Goal: Task Accomplishment & Management: Manage account settings

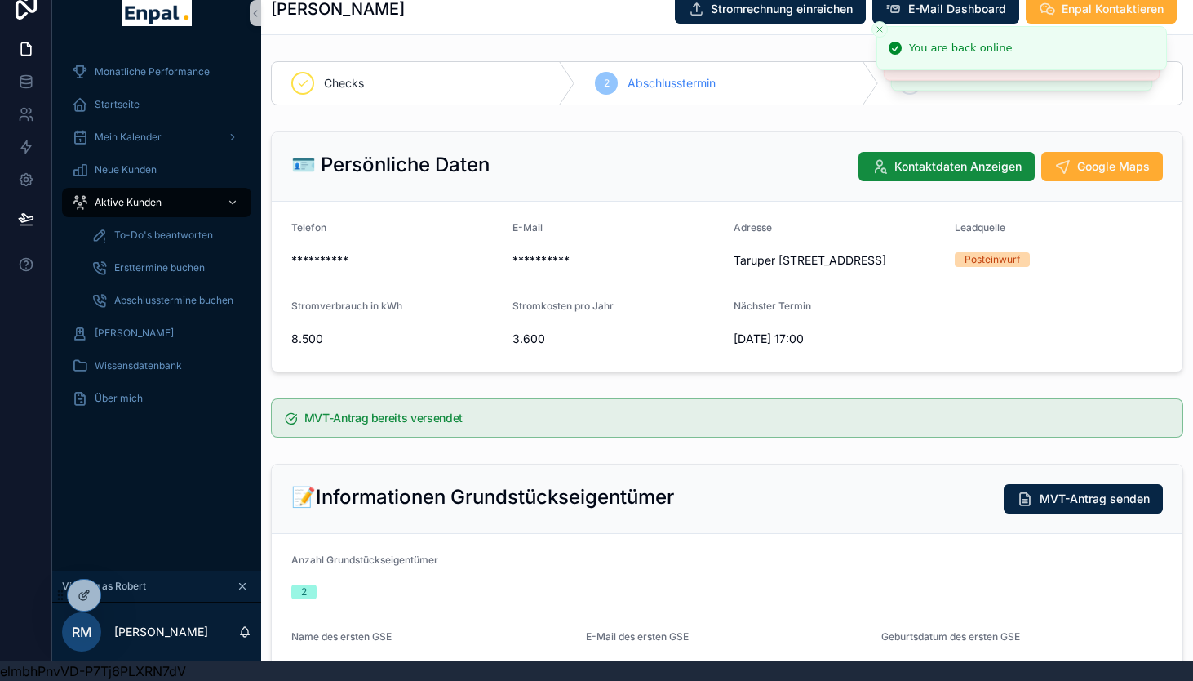
scroll to position [758, 0]
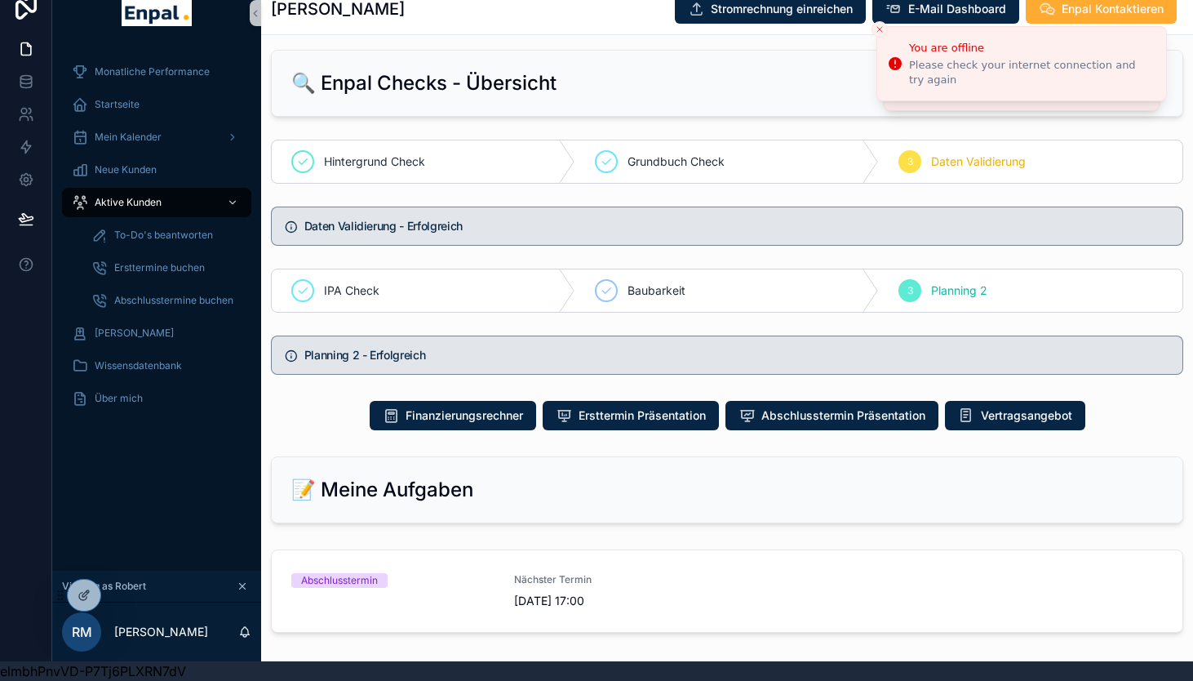
click at [127, 448] on div "Monatliche Performance Startseite Mein Kalender Neue Kunden Aktive Kunden To-Do…" at bounding box center [156, 308] width 209 height 525
click at [118, 597] on icon at bounding box center [118, 598] width 7 height 3
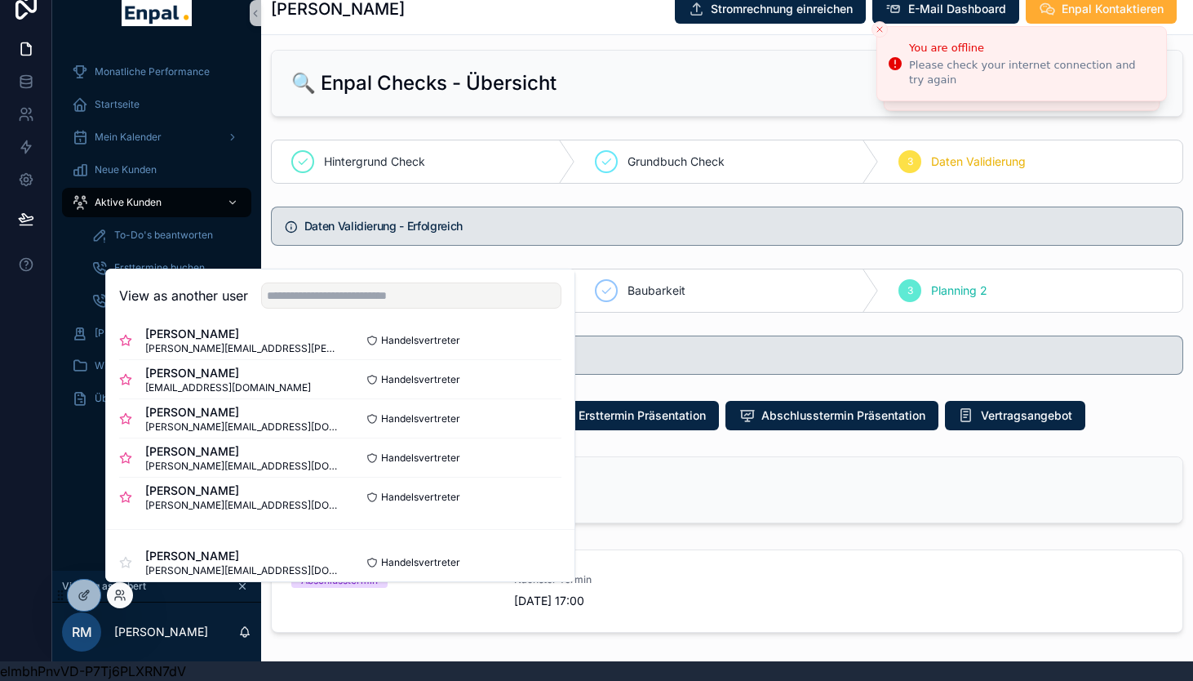
scroll to position [333, 0]
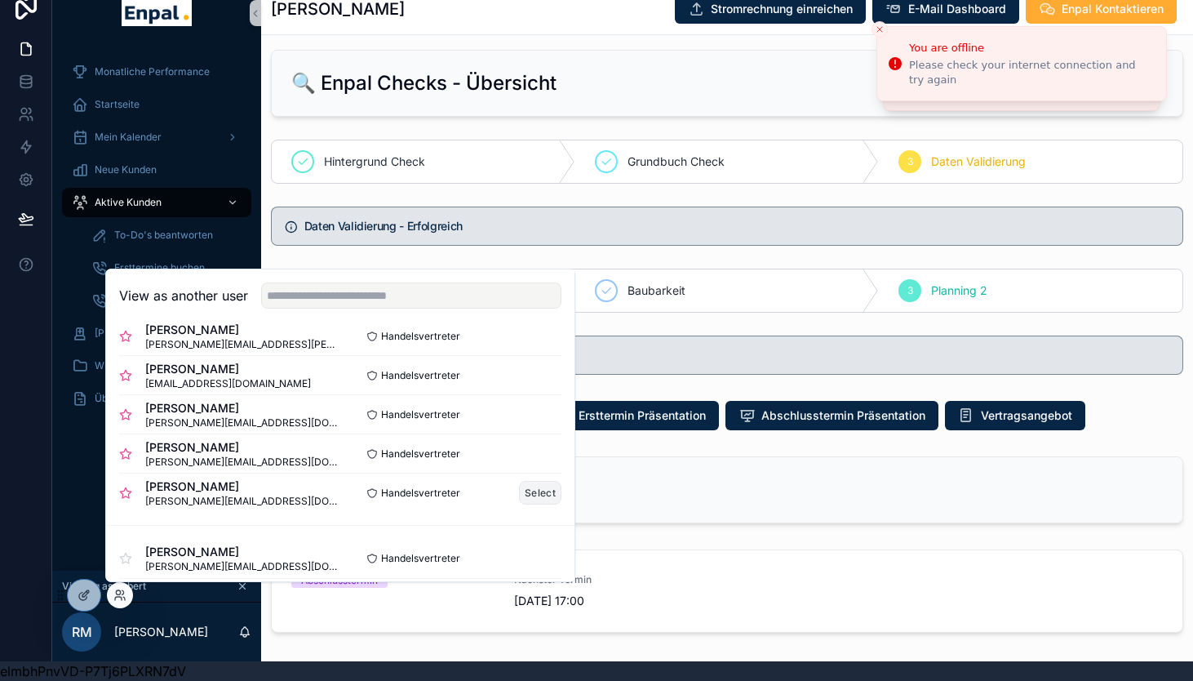
click at [538, 496] on button "Select" at bounding box center [540, 493] width 42 height 24
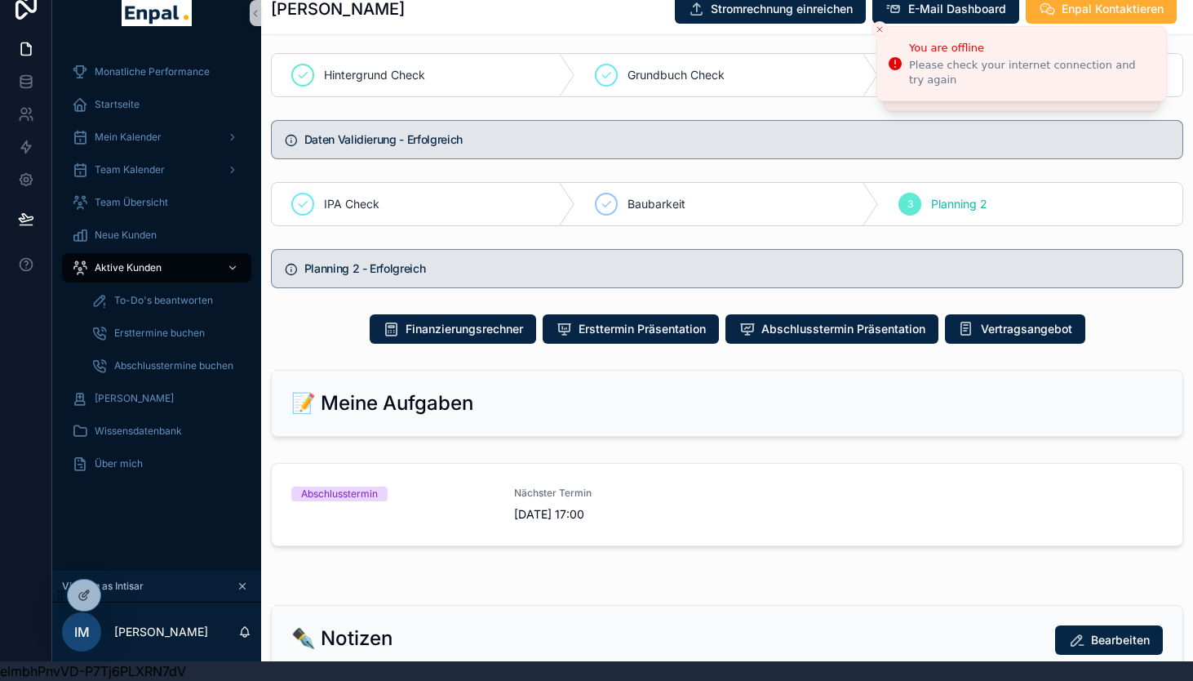
scroll to position [846, 0]
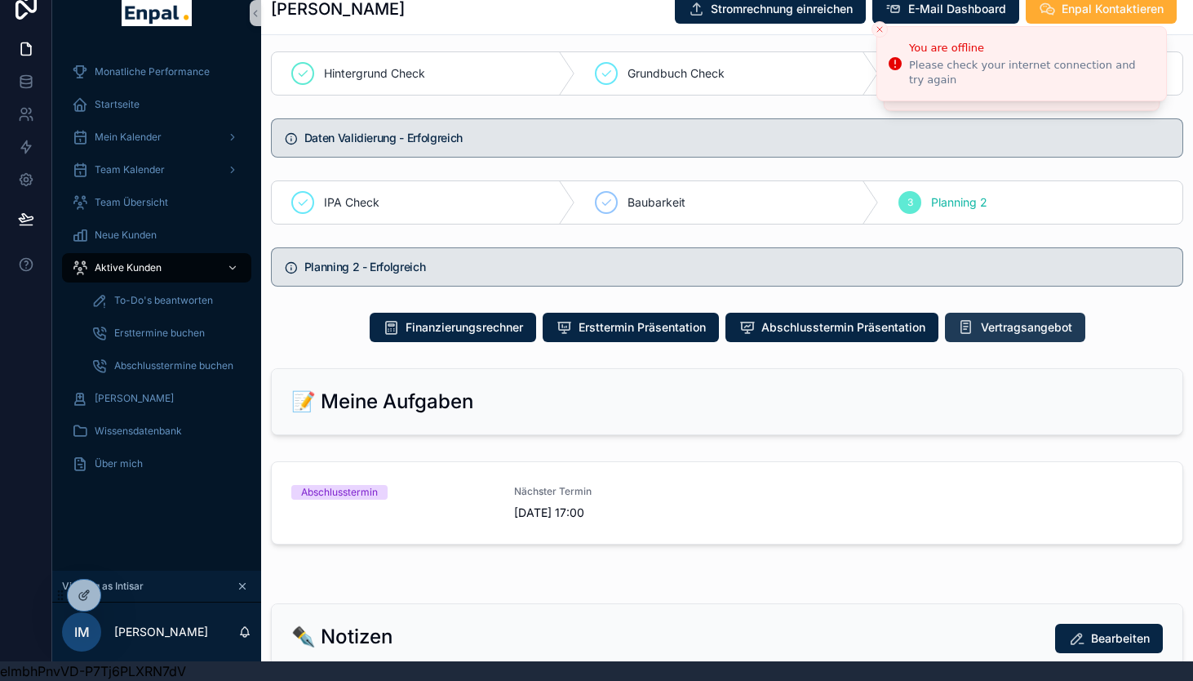
click at [997, 335] on span "Vertragsangebot" at bounding box center [1026, 327] width 91 height 16
click at [134, 262] on span "Aktive Kunden" at bounding box center [128, 267] width 67 height 13
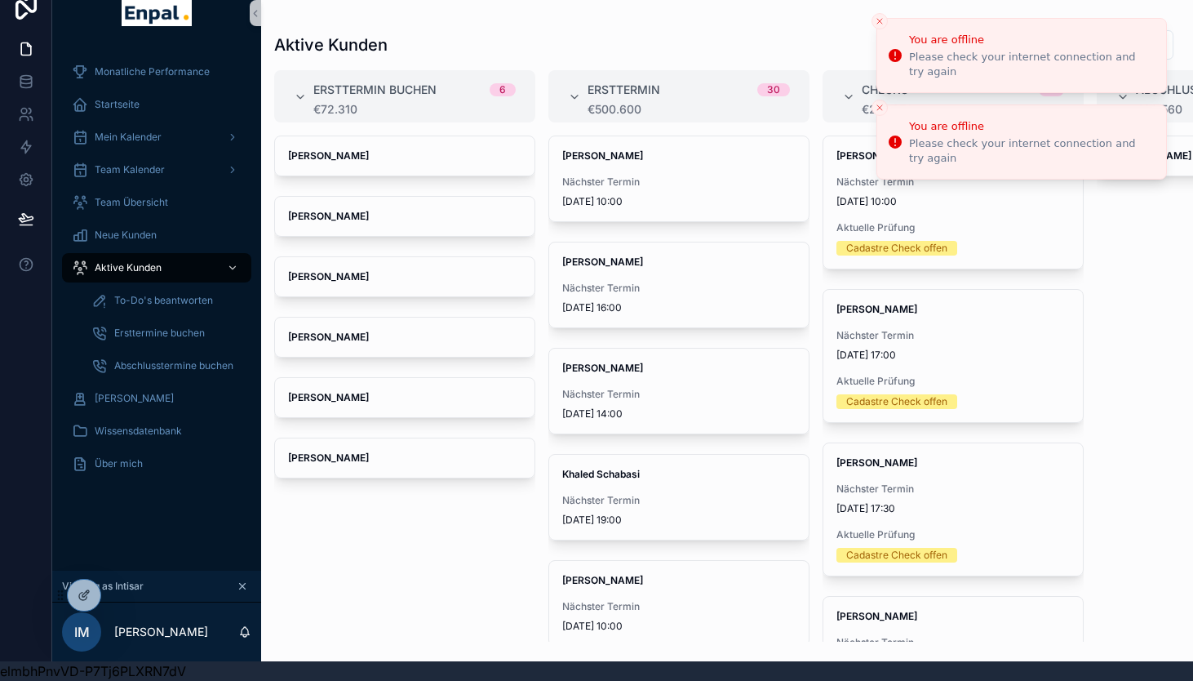
click at [877, 19] on icon "Close toast" at bounding box center [880, 21] width 10 height 10
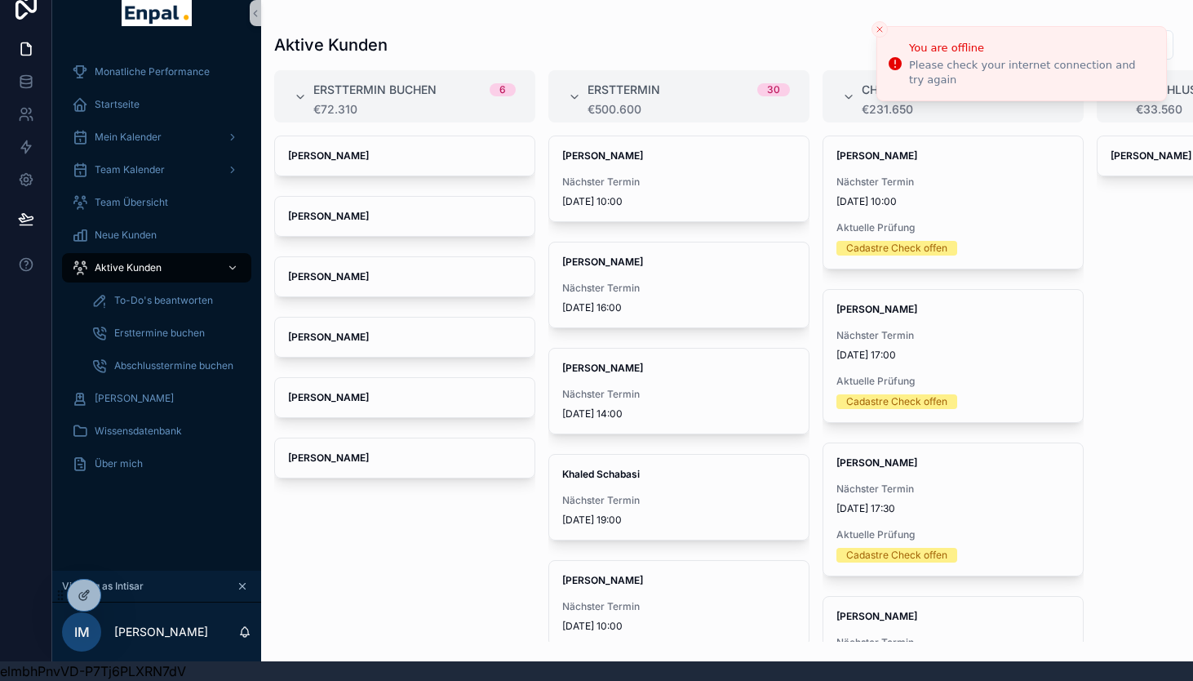
click at [878, 26] on icon "Close toast" at bounding box center [880, 29] width 10 height 10
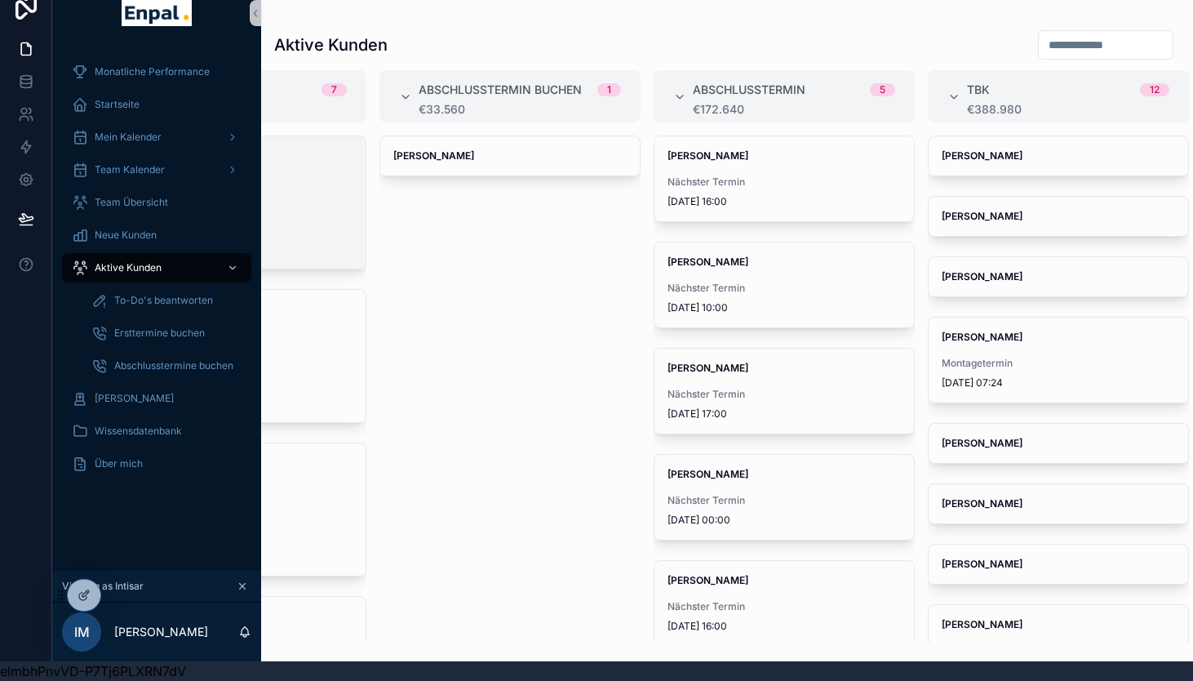
scroll to position [0, 721]
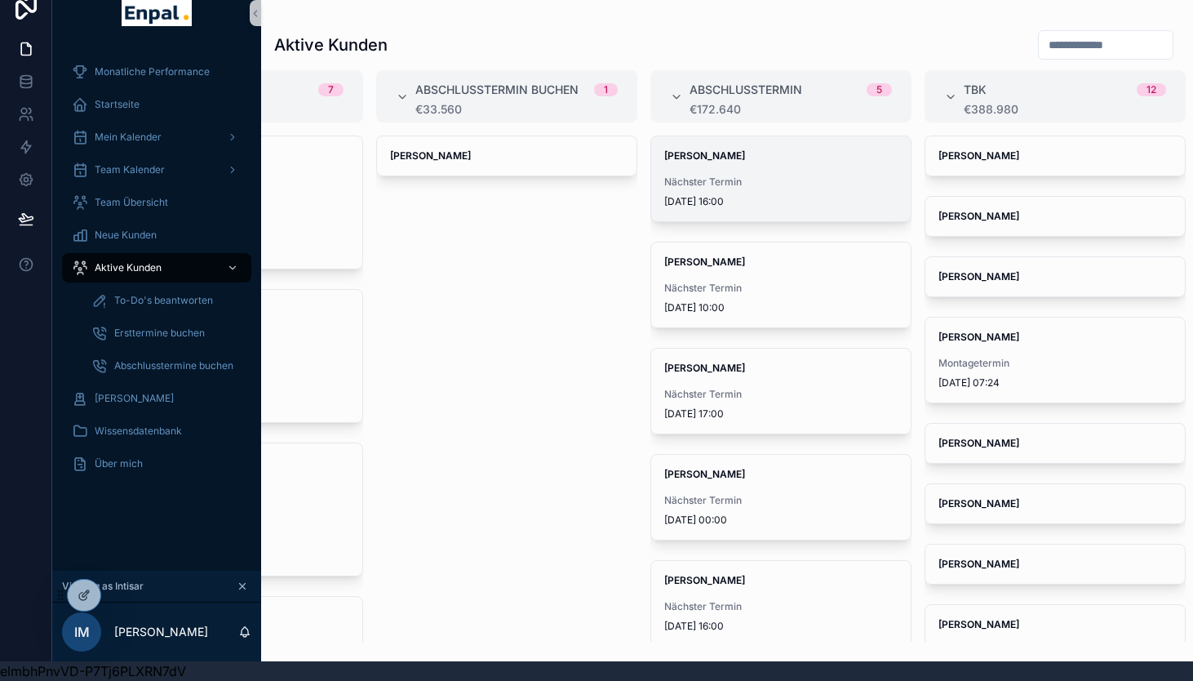
click at [753, 181] on span "Nächster Termin" at bounding box center [780, 181] width 233 height 13
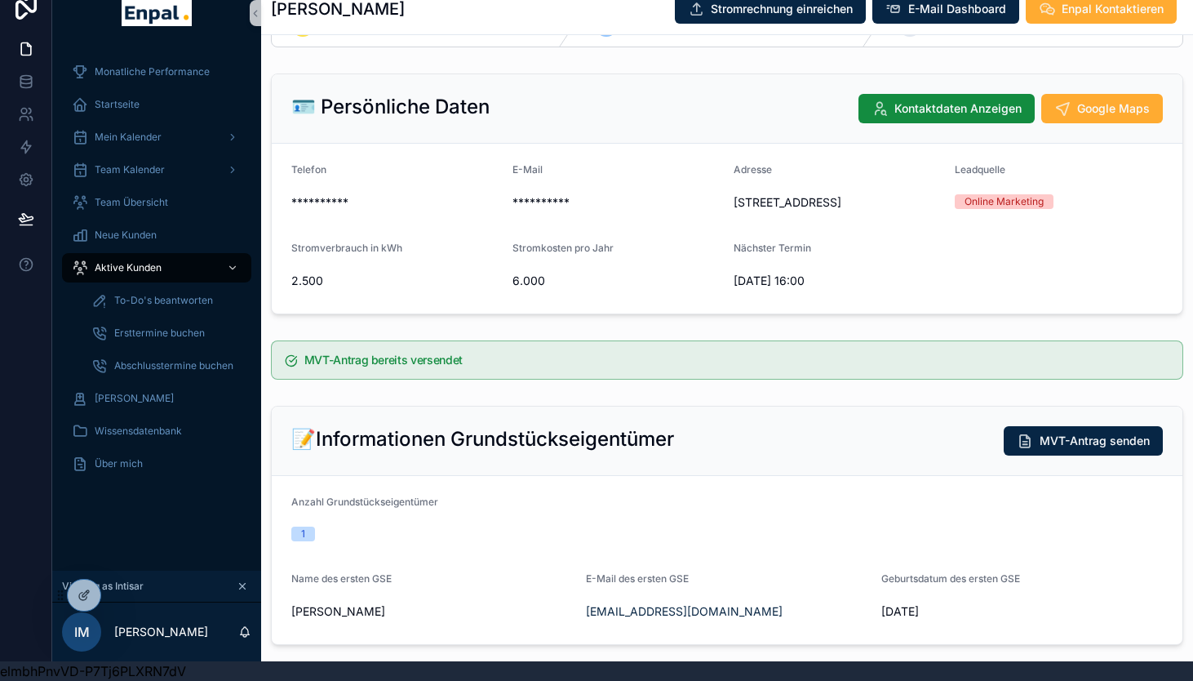
scroll to position [52, 0]
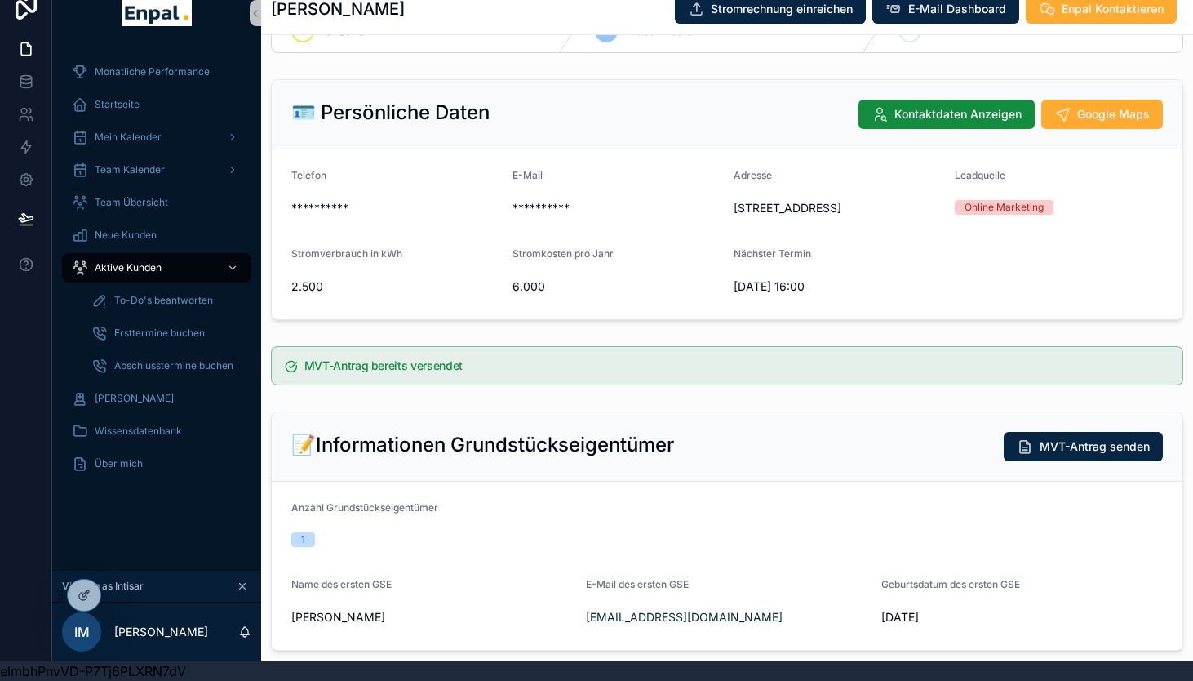
drag, startPoint x: 825, startPoint y: 226, endPoint x: 732, endPoint y: 208, distance: 94.8
click at [732, 208] on form "**********" at bounding box center [727, 234] width 911 height 170
copy span "Turnierstieg 10 22179 Hamburg"
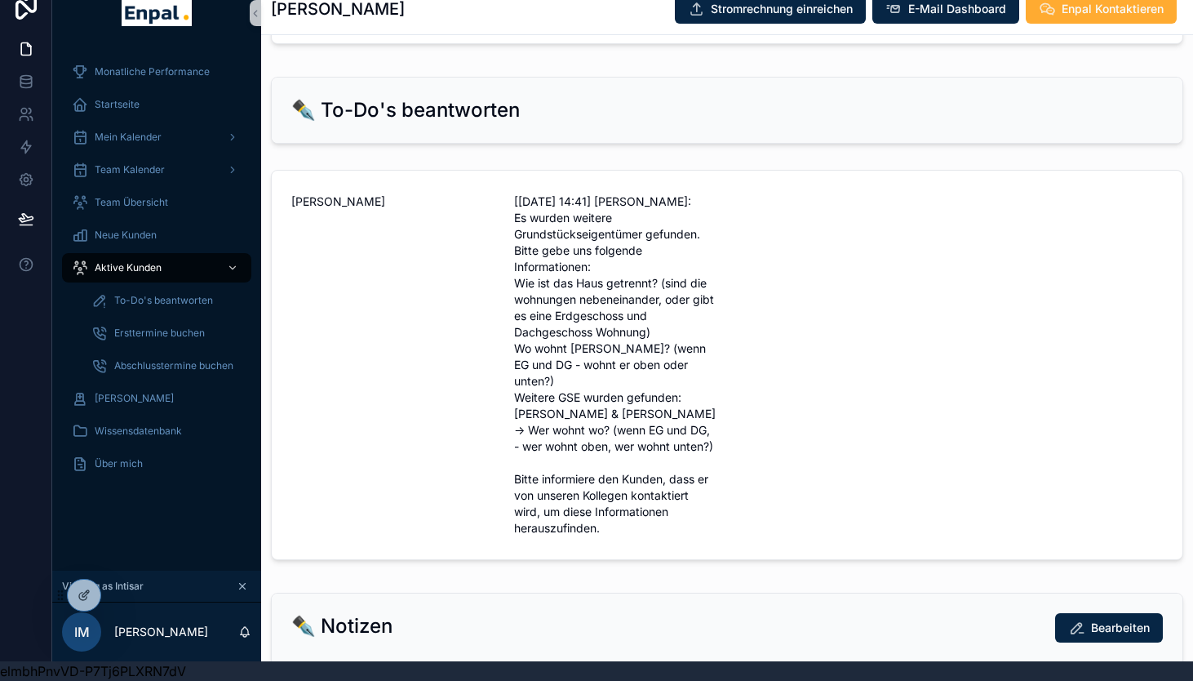
scroll to position [1269, 0]
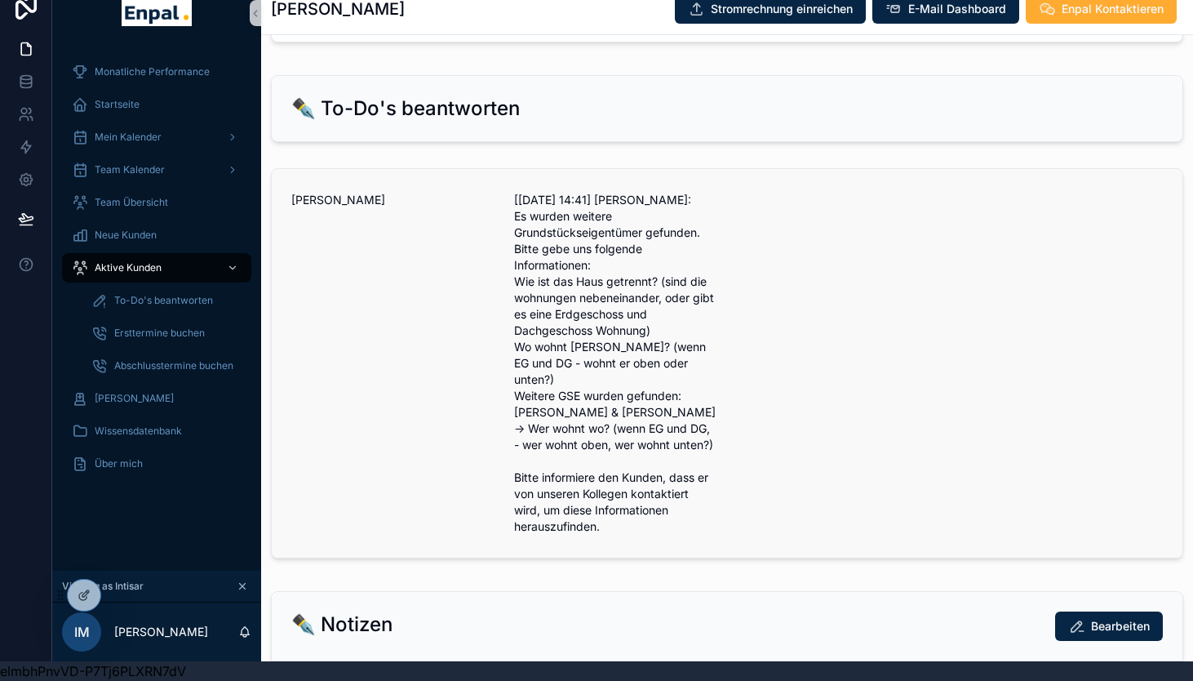
drag, startPoint x: 512, startPoint y: 429, endPoint x: 629, endPoint y: 431, distance: 117.6
click at [629, 431] on div "Stefan Seifert-Fehrmann [24.09. 14:41] Ina Katharina Peglow: Es wurden weitere …" at bounding box center [727, 363] width 872 height 343
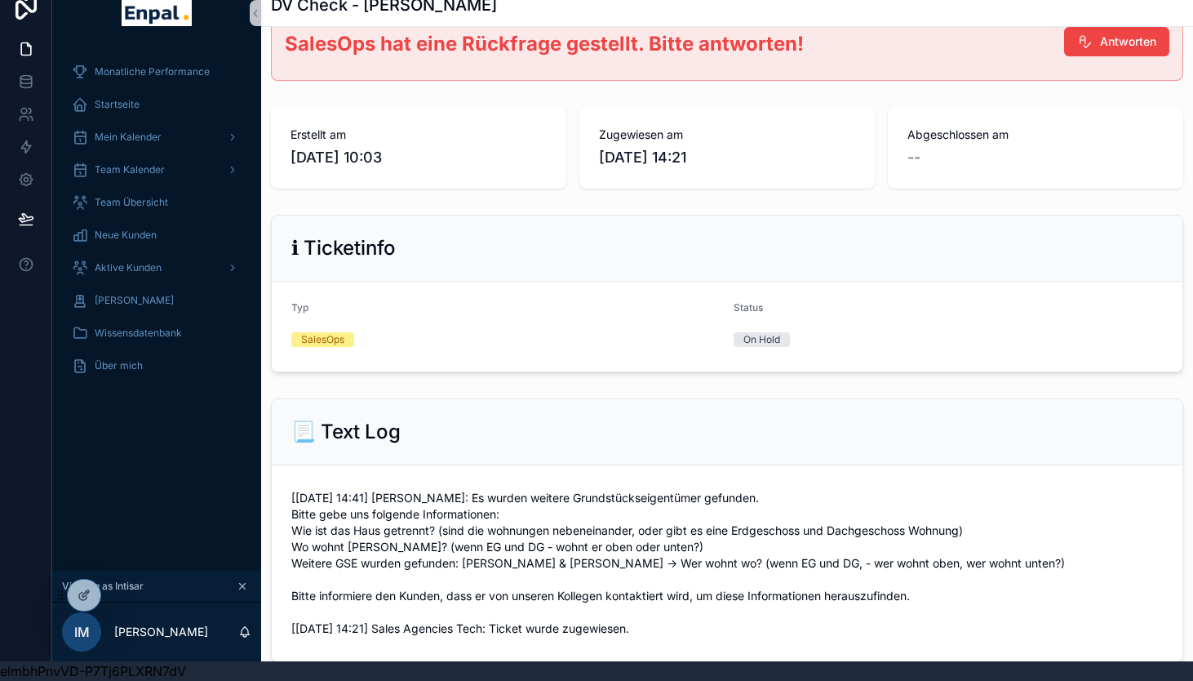
scroll to position [64, 0]
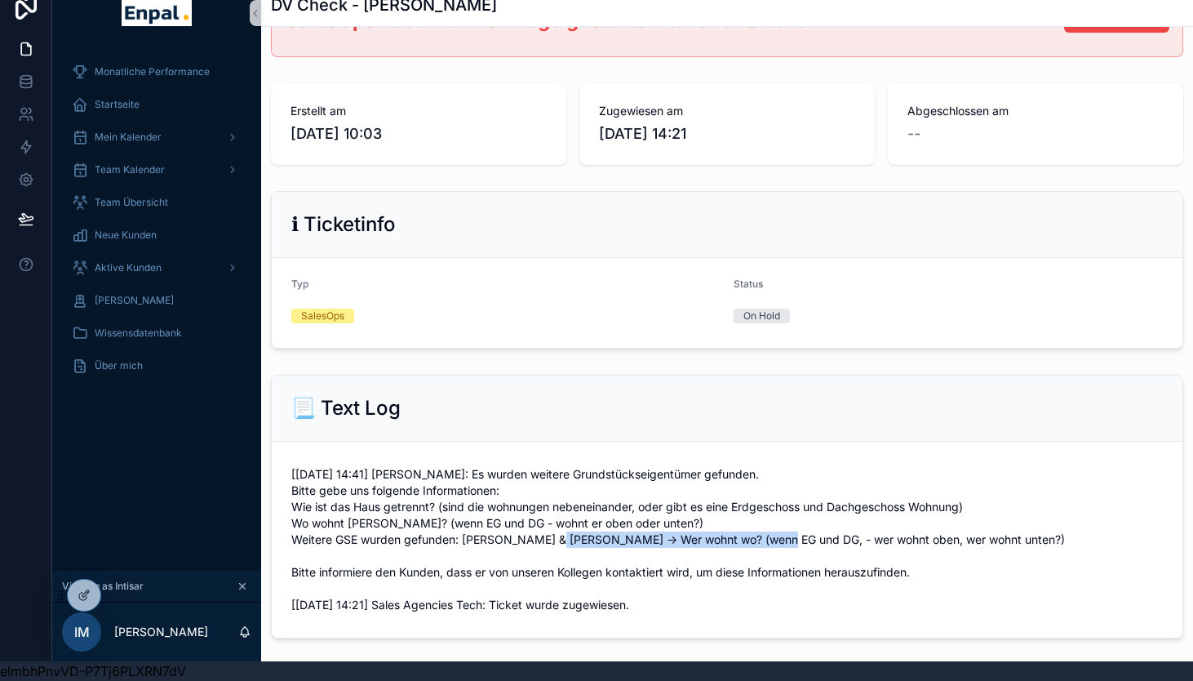
drag, startPoint x: 463, startPoint y: 538, endPoint x: 672, endPoint y: 533, distance: 209.0
click at [672, 533] on span "[24.09. 14:41] Ina Katharina Peglow: Es wurden weitere Grundstückseigentümer ge…" at bounding box center [727, 539] width 872 height 147
copy span "Corinna Fehrmann & Marieluise Seifert"
click at [148, 424] on div "Monatliche Performance Startseite Mein Kalender Team Kalender Team Übersicht Ne…" at bounding box center [156, 308] width 209 height 525
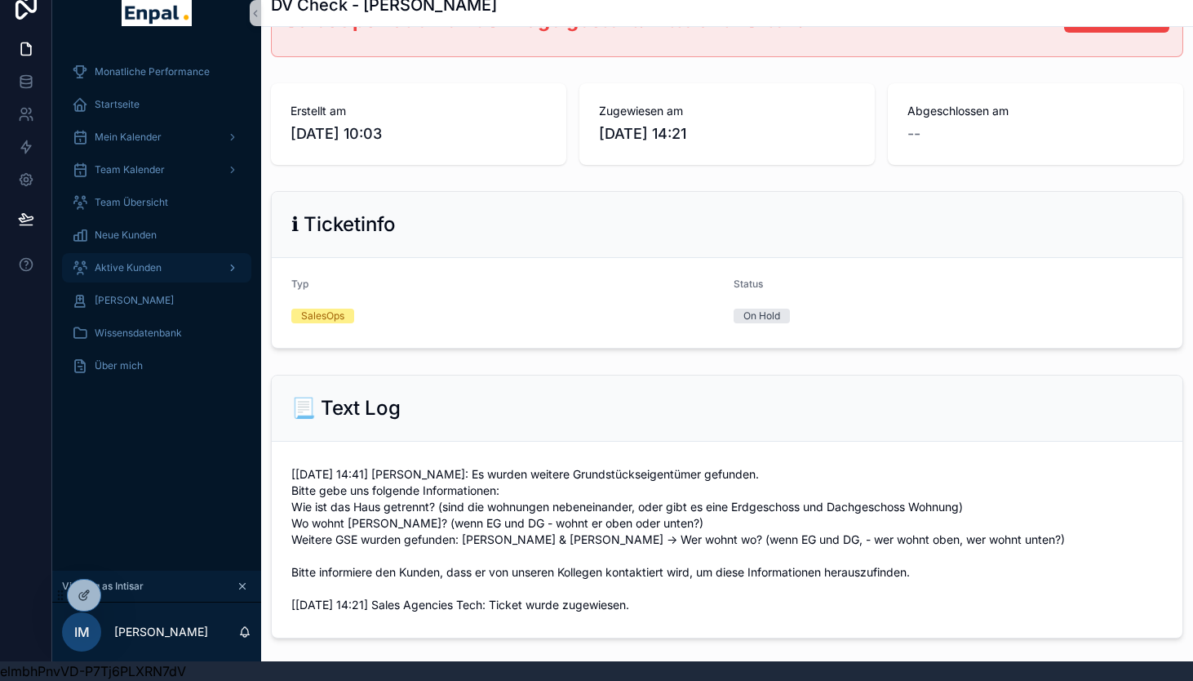
click at [146, 269] on span "Aktive Kunden" at bounding box center [128, 267] width 67 height 13
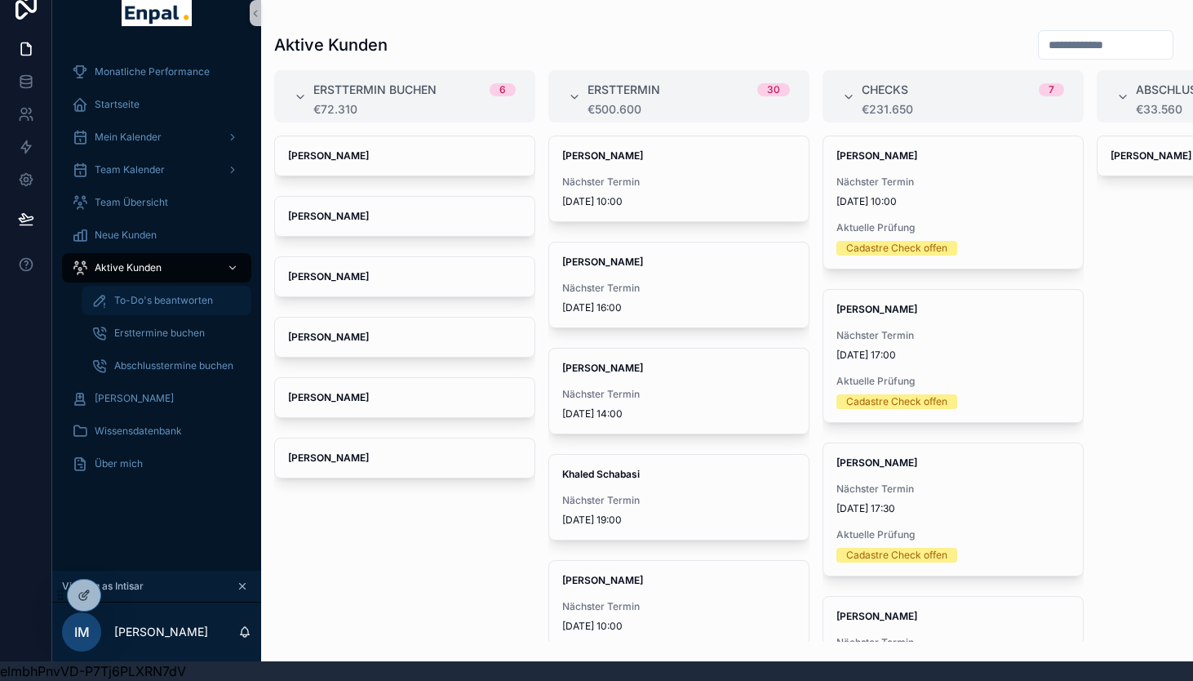
click at [130, 309] on div "To-Do's beantworten" at bounding box center [166, 300] width 150 height 26
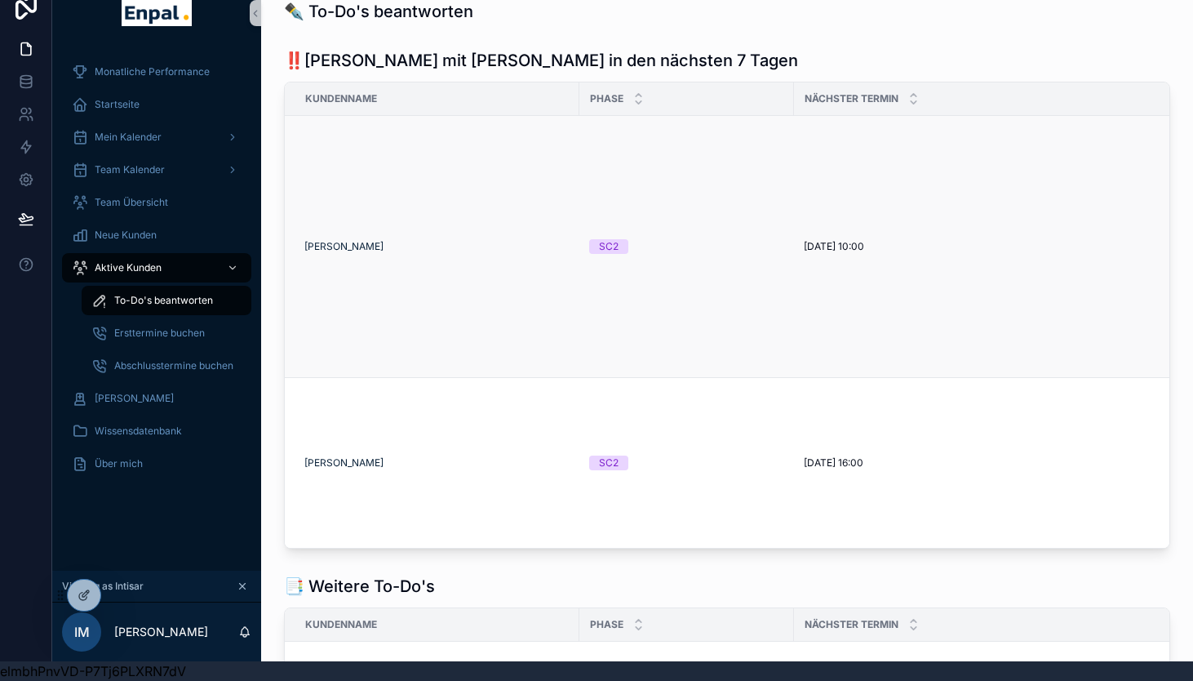
click at [440, 253] on td "Andreas Bellon" at bounding box center [432, 247] width 295 height 262
click at [615, 239] on div "SC2" at bounding box center [609, 246] width 20 height 15
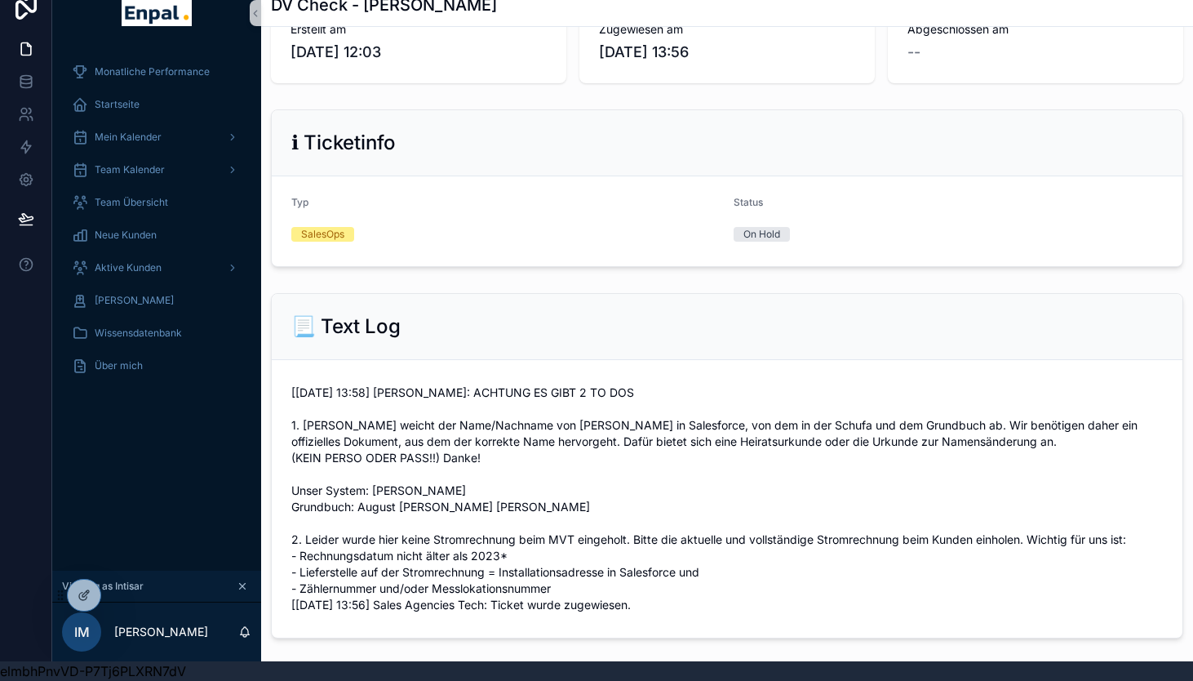
scroll to position [151, 0]
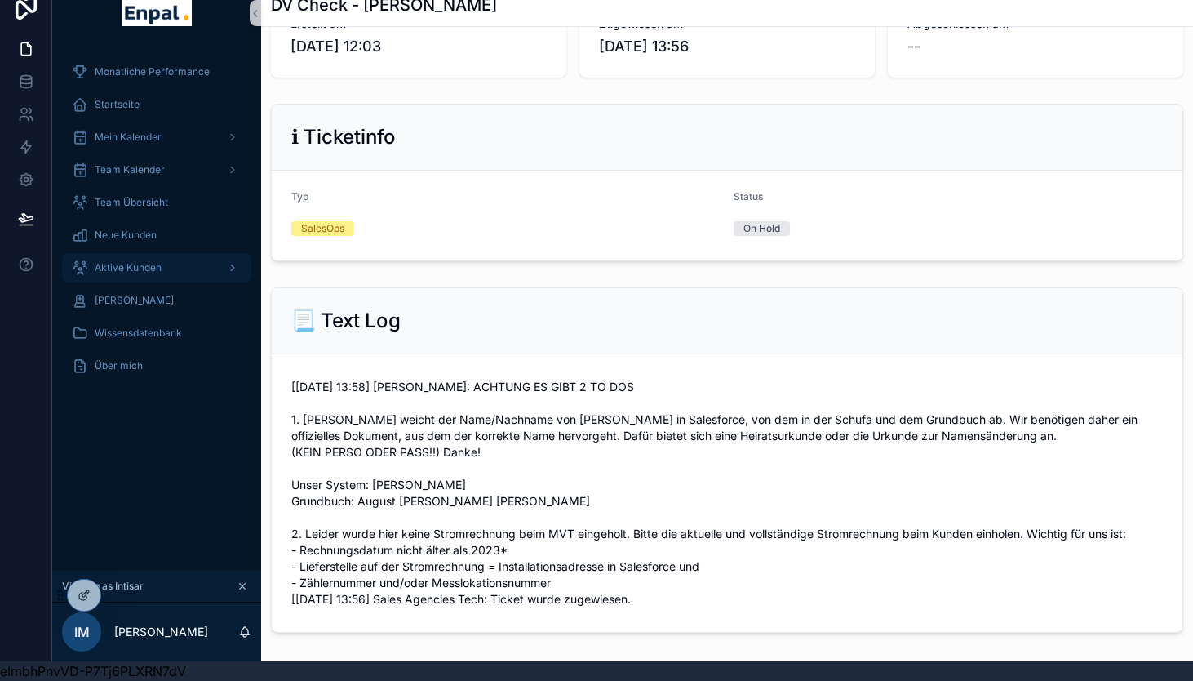
click at [130, 265] on span "Aktive Kunden" at bounding box center [128, 267] width 67 height 13
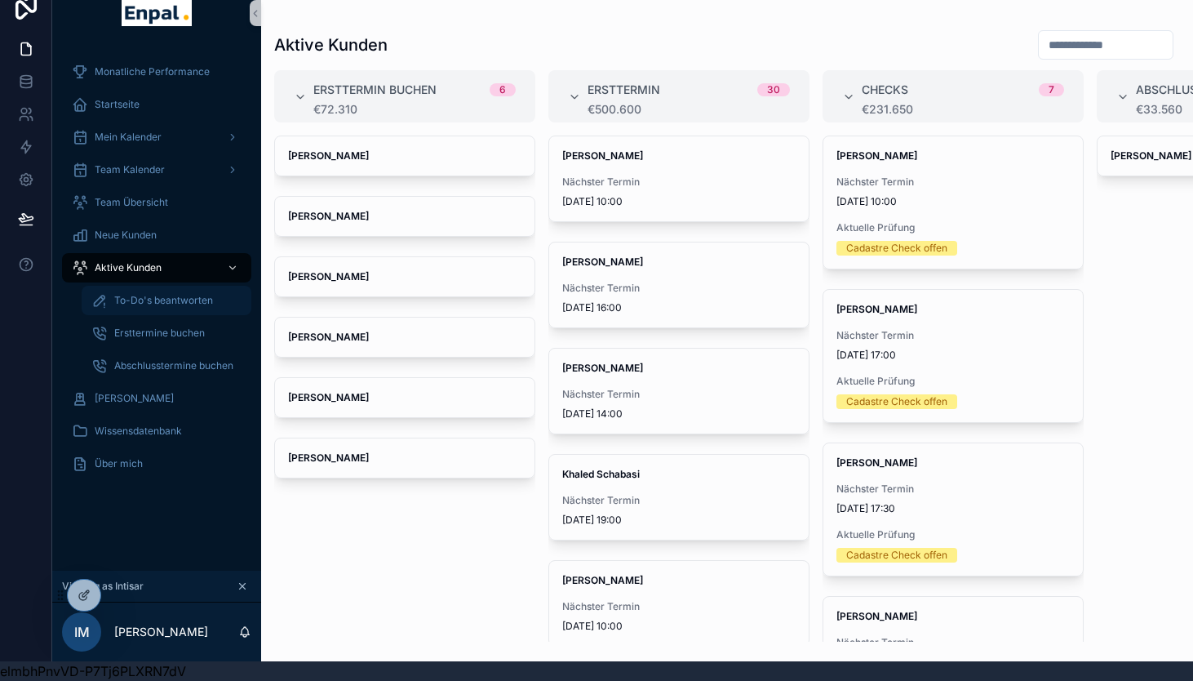
click at [129, 295] on span "To-Do's beantworten" at bounding box center [163, 300] width 99 height 13
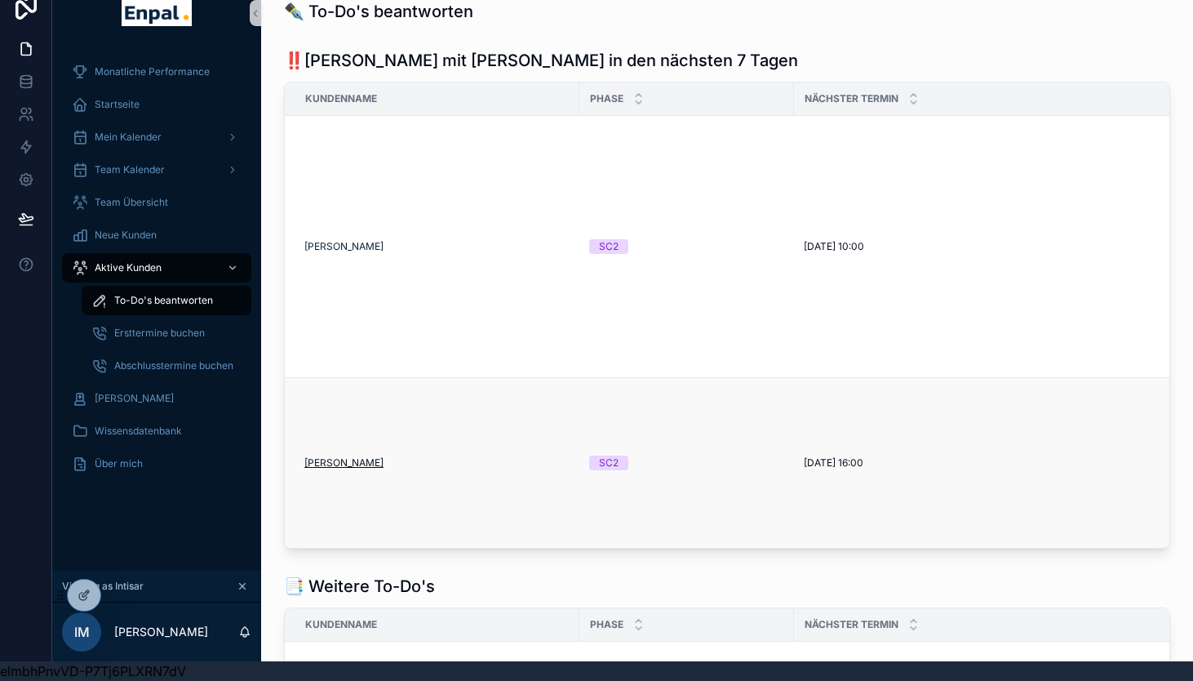
click at [377, 456] on span "Stefan Seifert-Fehrmann" at bounding box center [343, 462] width 79 height 13
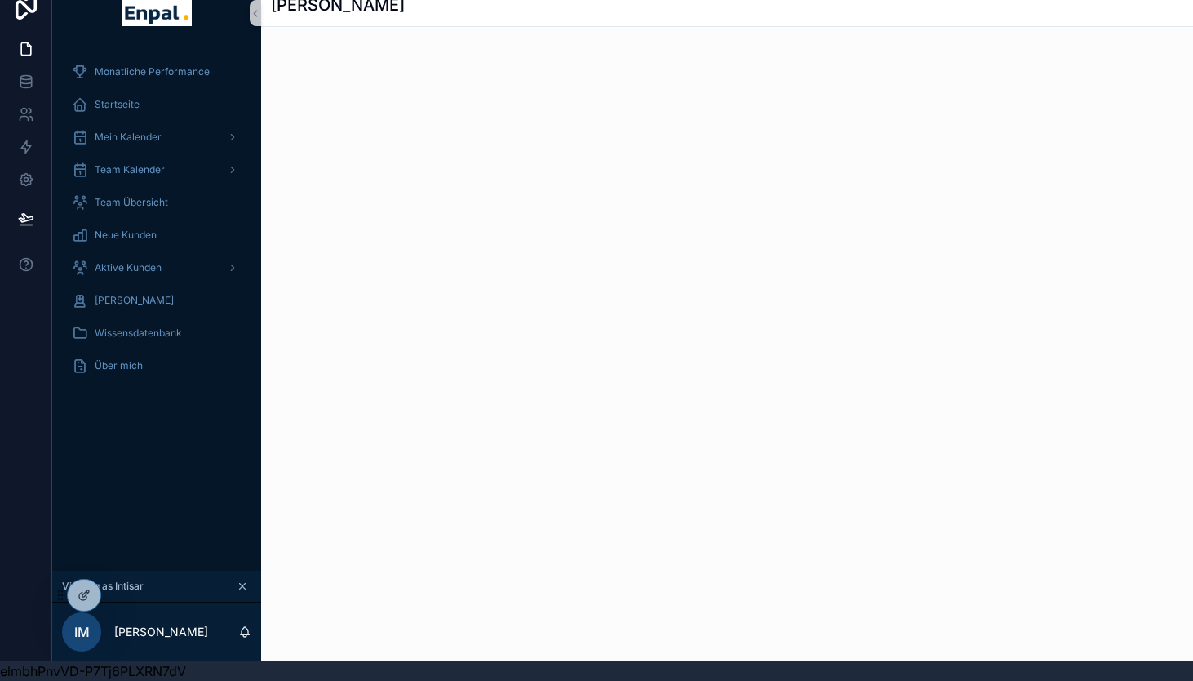
click at [450, 336] on div "Stefan Seifert-Fehrmann" at bounding box center [727, 320] width 932 height 681
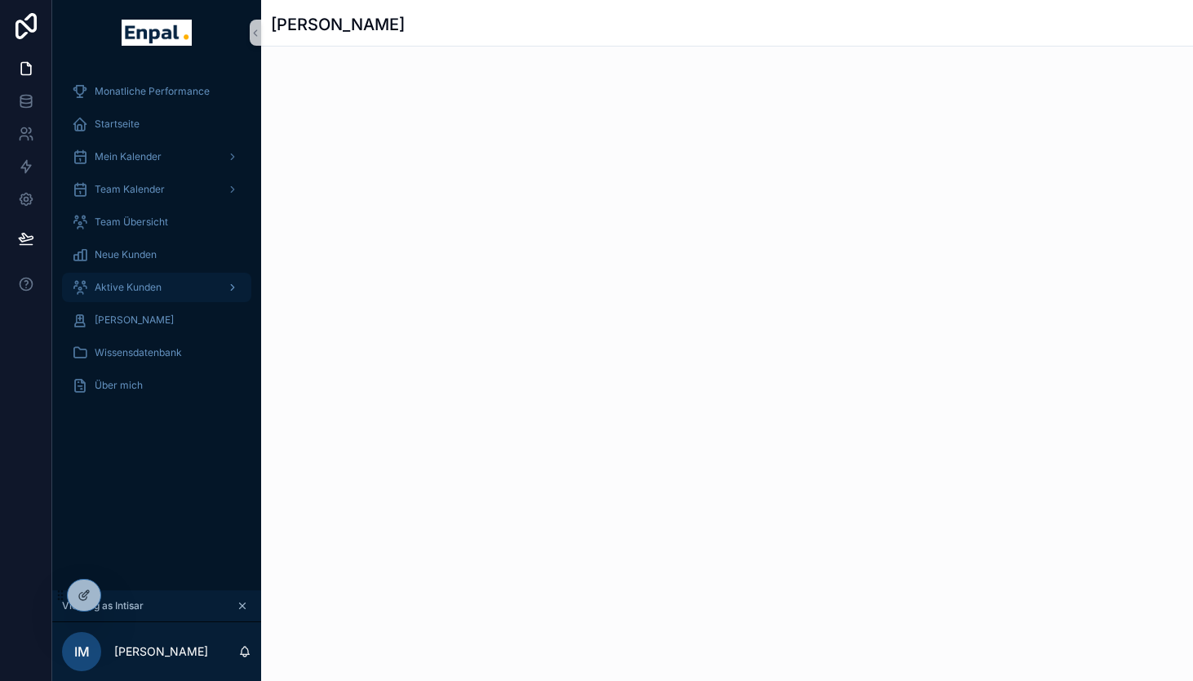
click at [120, 284] on span "Aktive Kunden" at bounding box center [128, 287] width 67 height 13
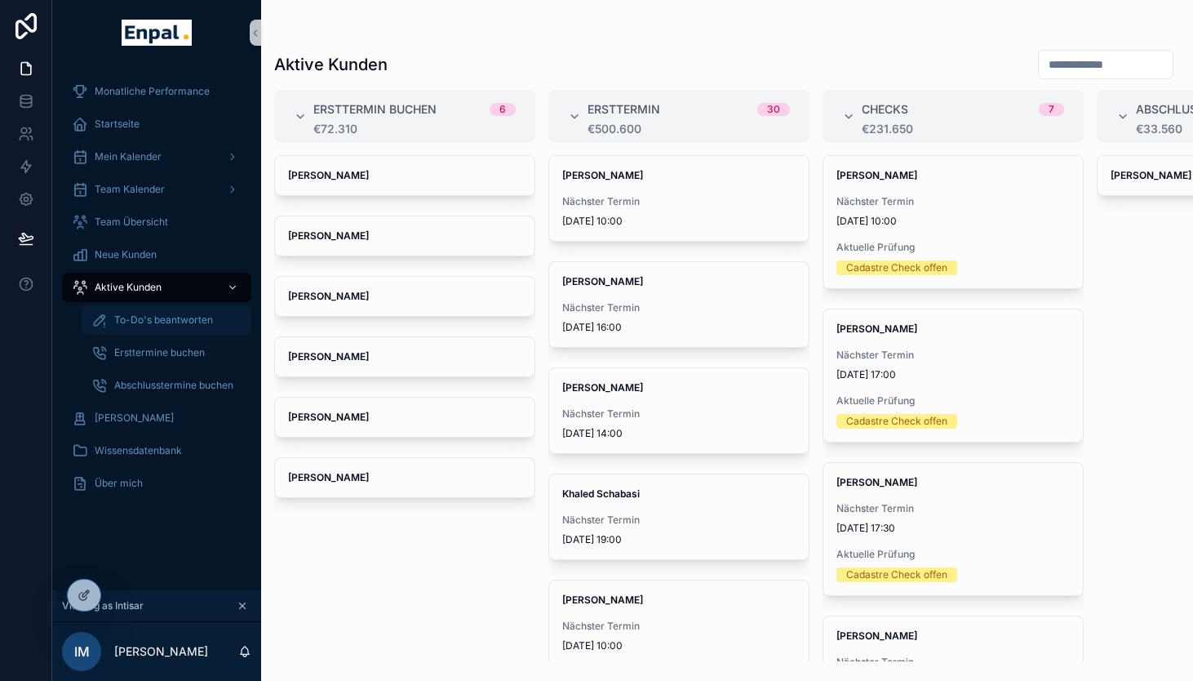
click at [158, 318] on span "To-Do's beantworten" at bounding box center [163, 319] width 99 height 13
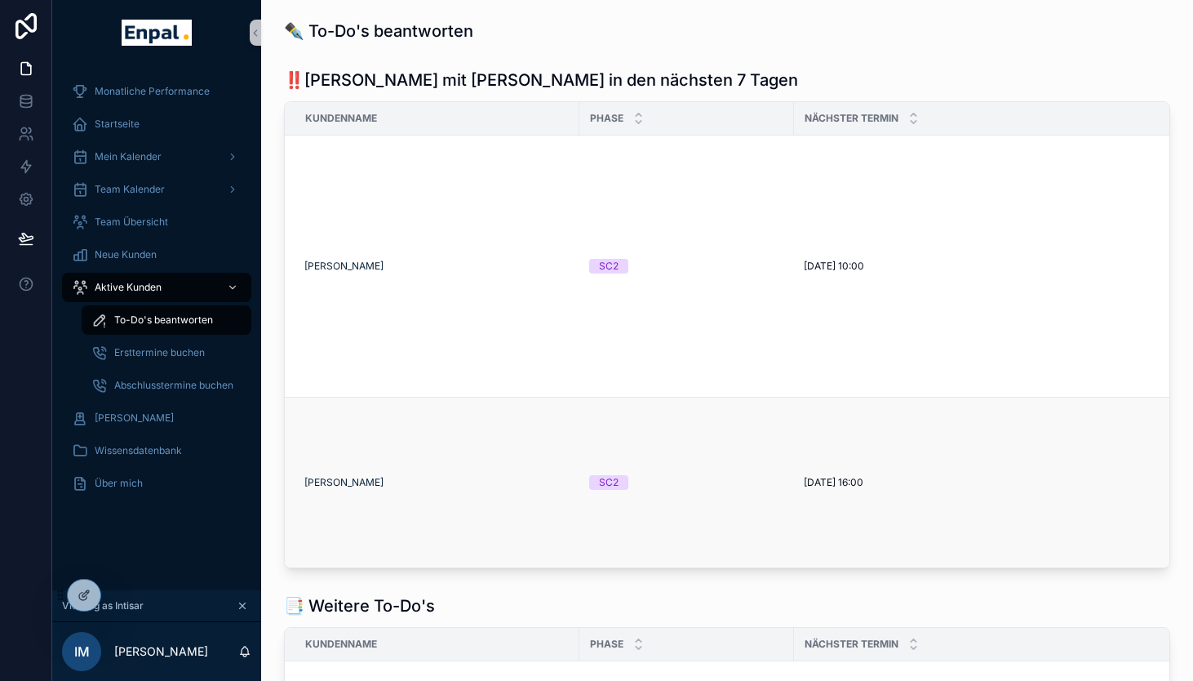
click at [506, 458] on td "Stefan Seifert-Fehrmann" at bounding box center [432, 483] width 295 height 171
click at [739, 460] on td "SC2" at bounding box center [687, 483] width 215 height 171
click at [838, 476] on td "8.10.2025 16:00 8.10.2025 16:00" at bounding box center [989, 483] width 390 height 171
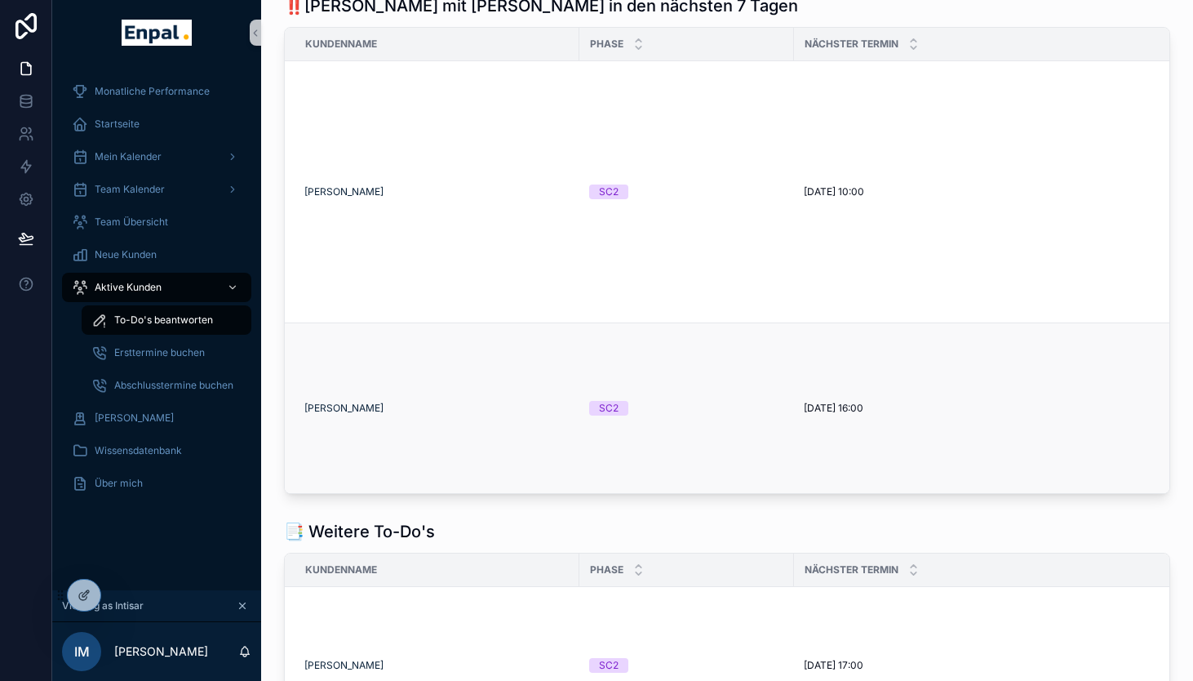
scroll to position [87, 0]
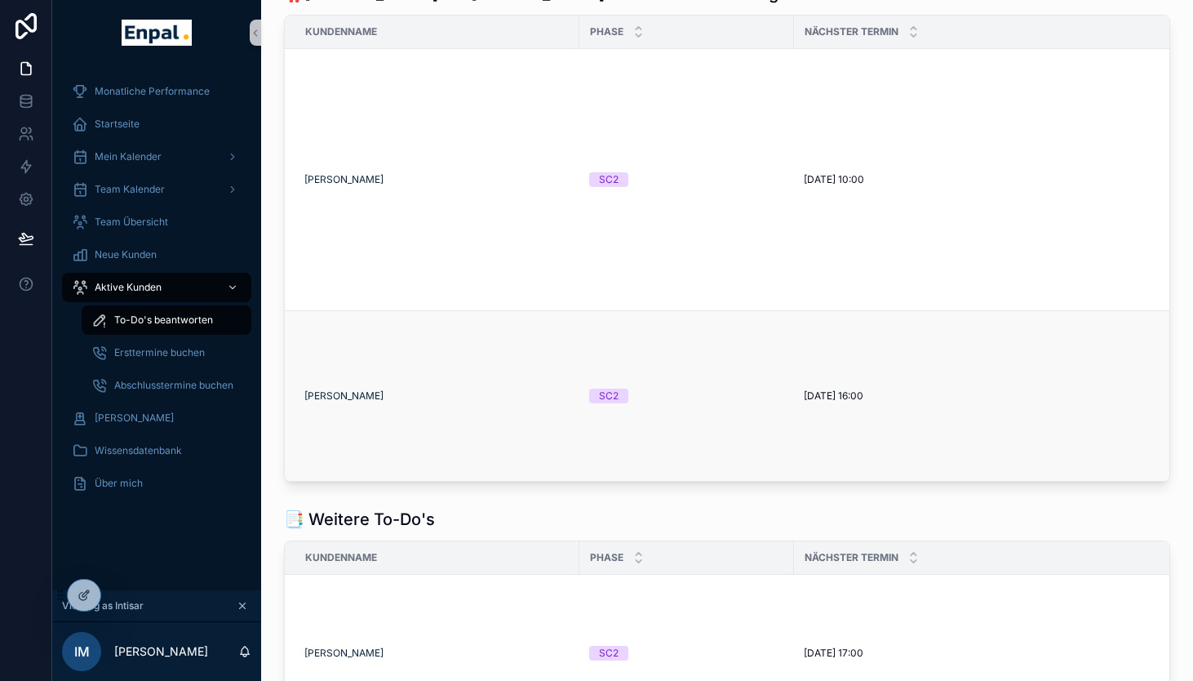
click at [813, 389] on span "8.10.2025 16:00" at bounding box center [834, 395] width 60 height 13
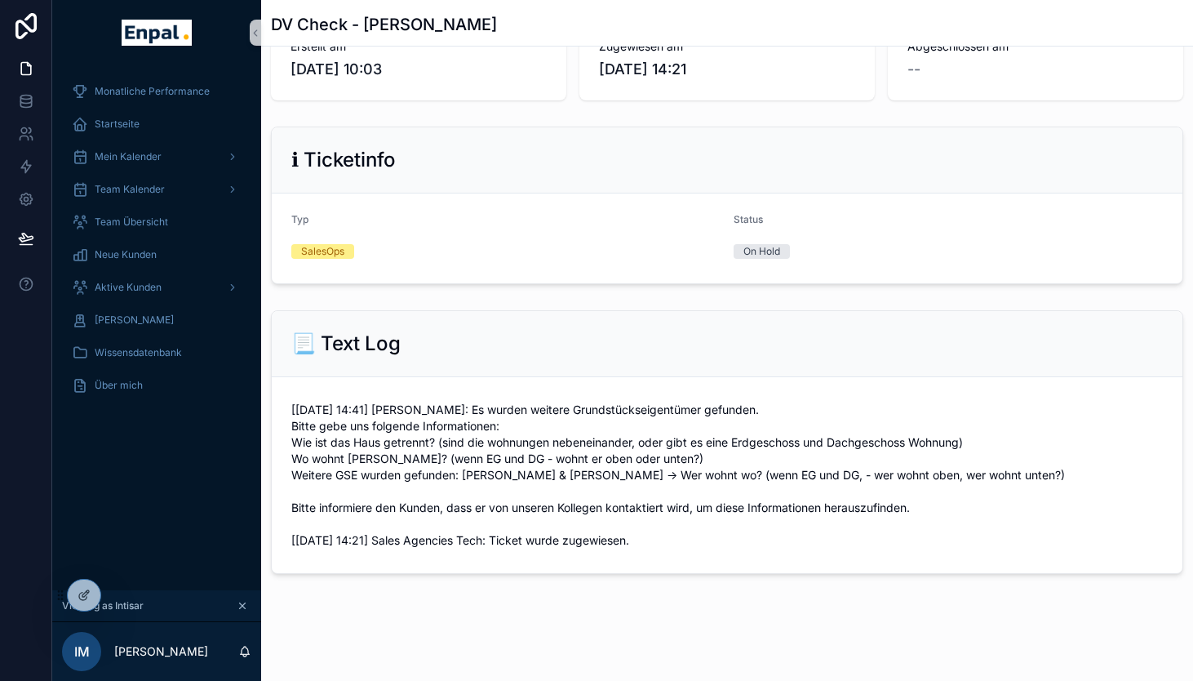
scroll to position [145, 0]
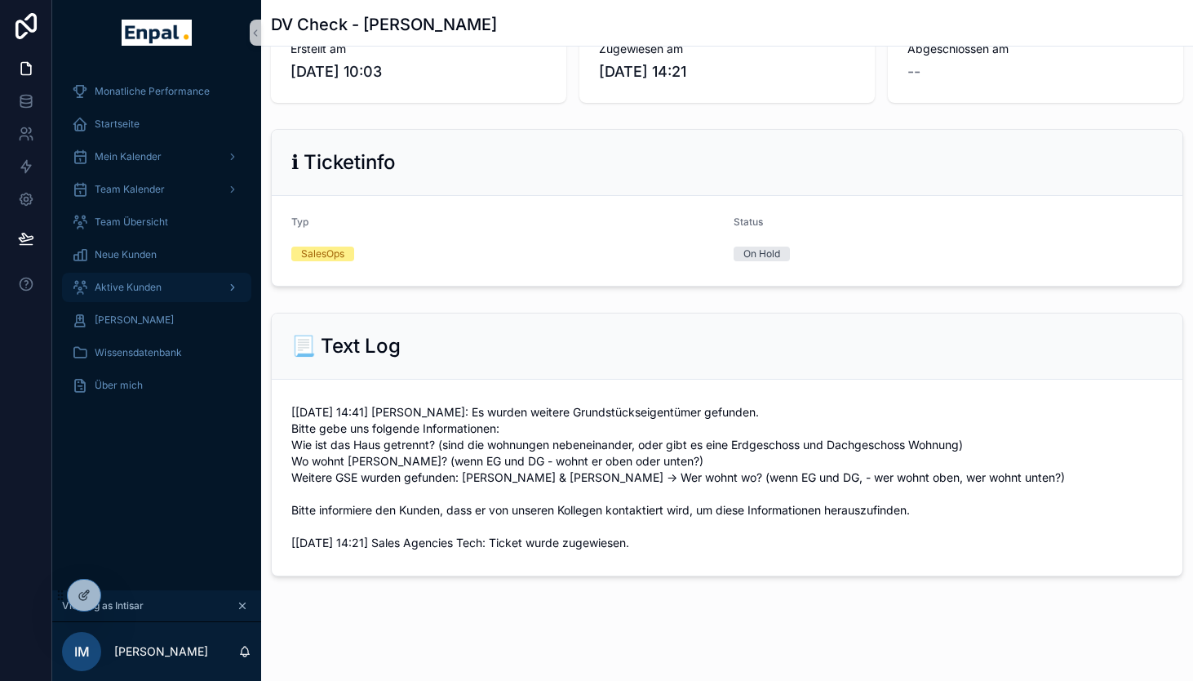
click at [136, 289] on span "Aktive Kunden" at bounding box center [128, 287] width 67 height 13
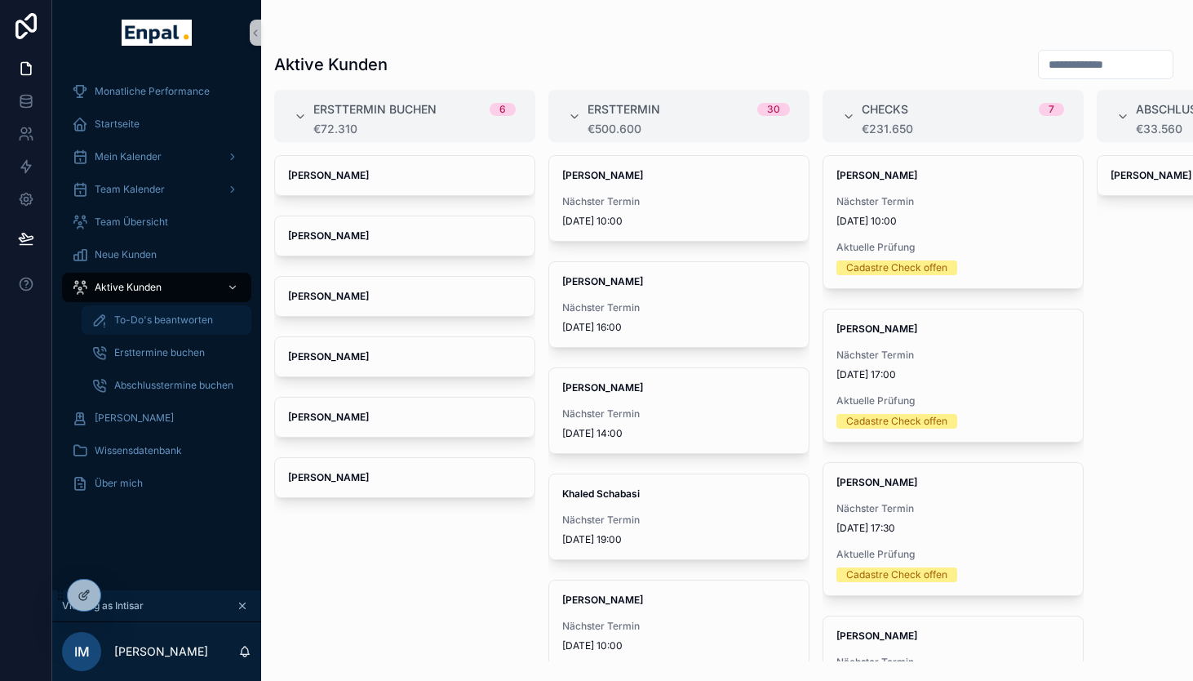
click at [169, 328] on div "To-Do's beantworten" at bounding box center [166, 320] width 150 height 26
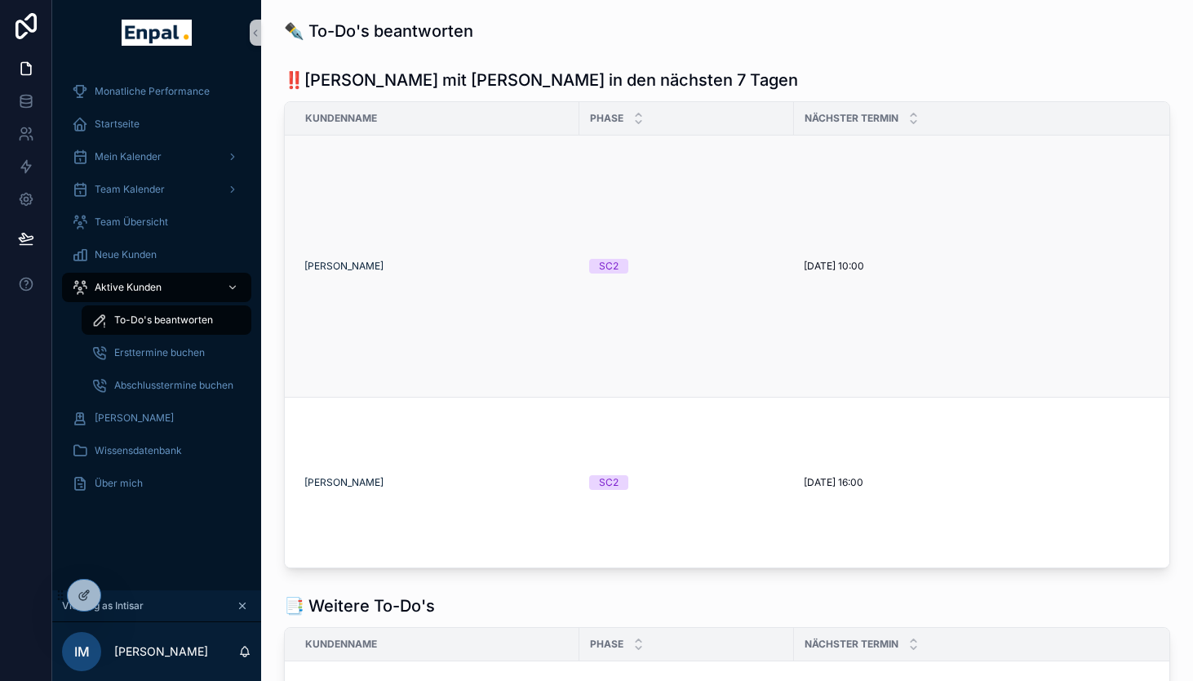
click at [422, 282] on td "Andreas Bellon" at bounding box center [432, 267] width 295 height 262
click at [519, 262] on div "Andreas Bellon" at bounding box center [436, 266] width 265 height 13
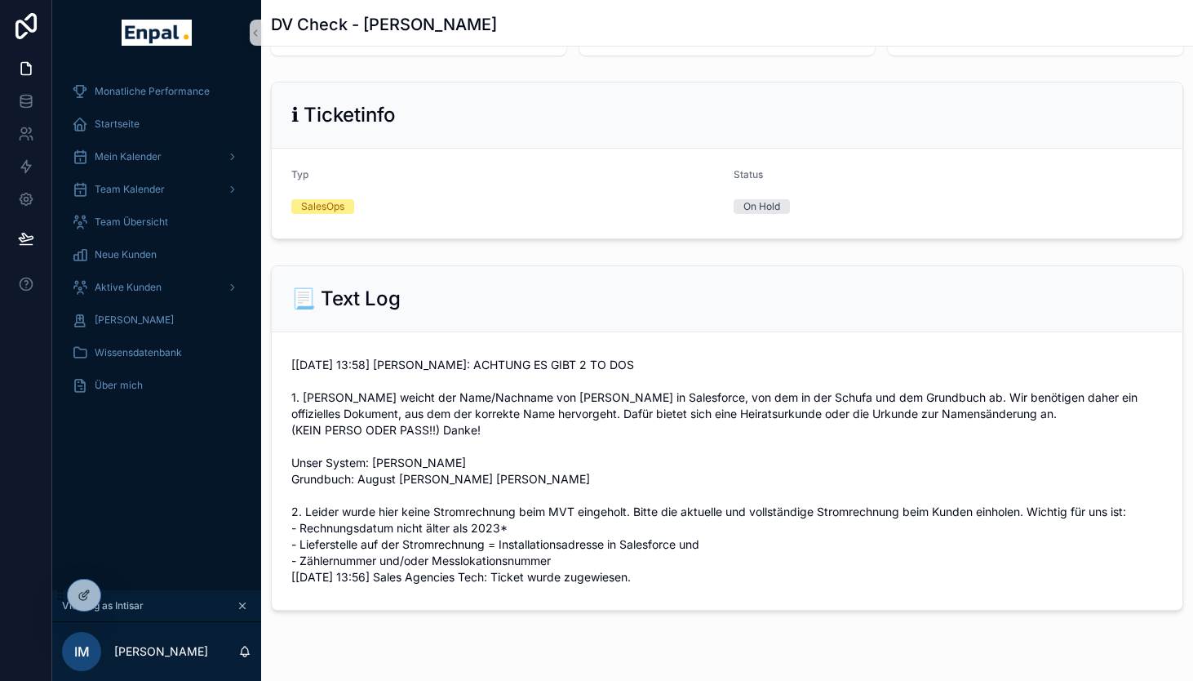
scroll to position [174, 0]
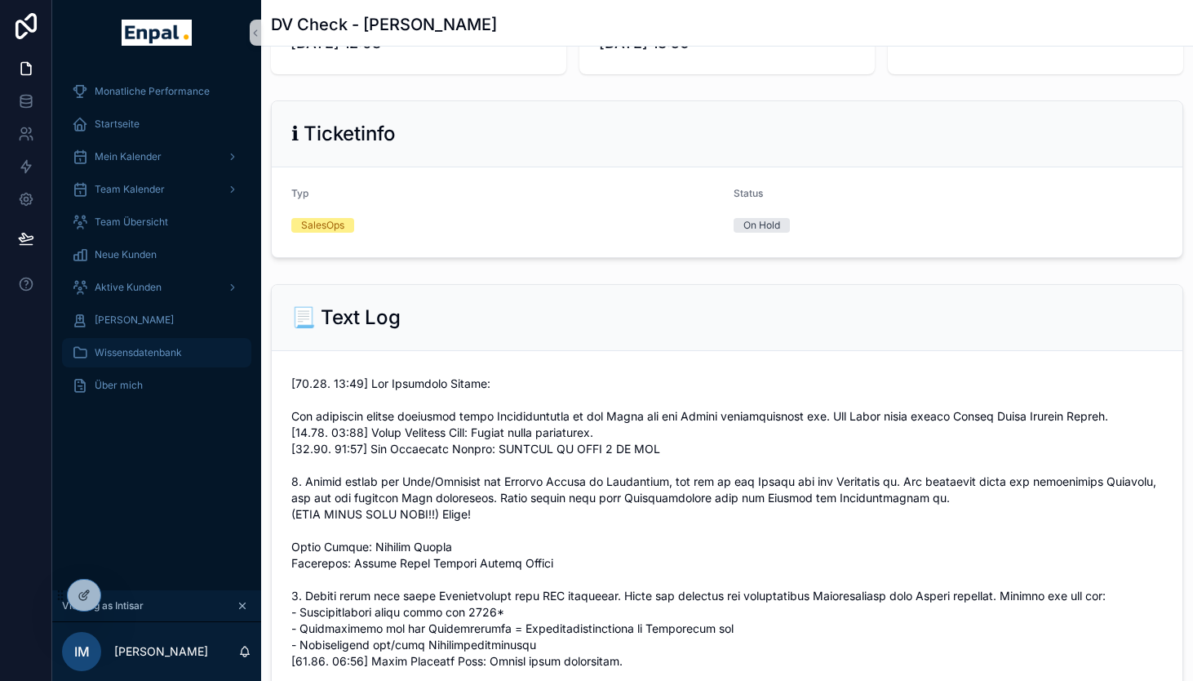
click at [130, 346] on span "Wissensdatenbank" at bounding box center [138, 352] width 87 height 13
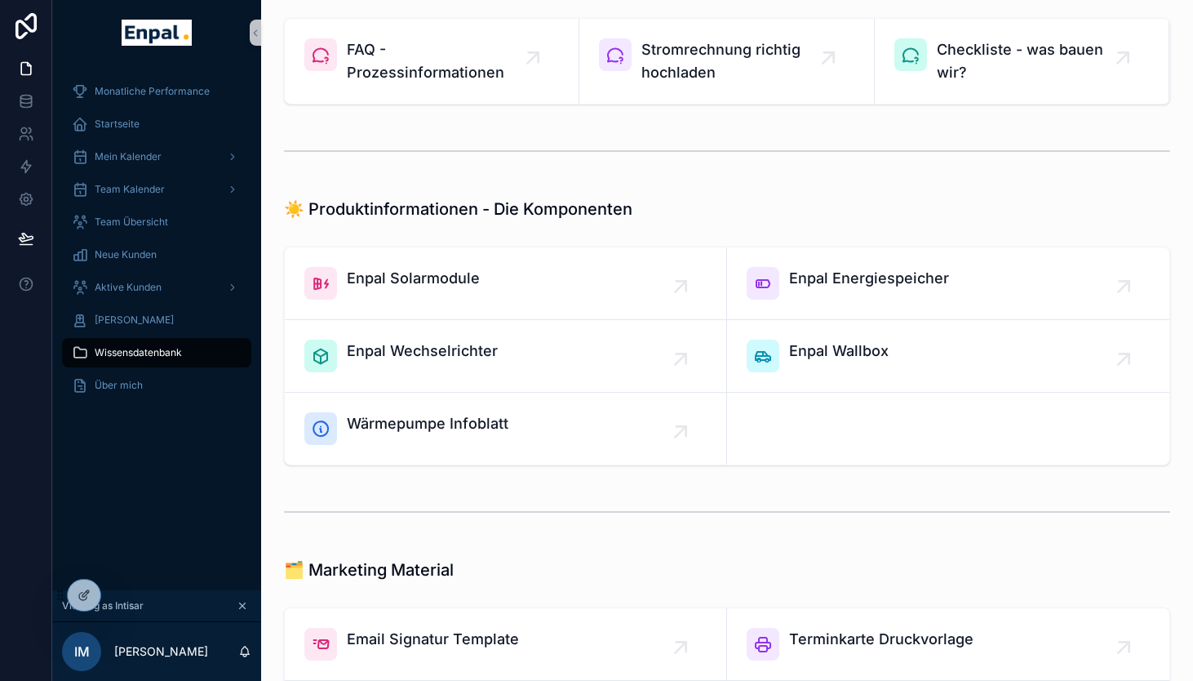
scroll to position [1088, 0]
click at [885, 290] on span "Enpal Energiespeicher" at bounding box center [869, 280] width 160 height 23
click at [118, 591] on icon at bounding box center [119, 595] width 13 height 13
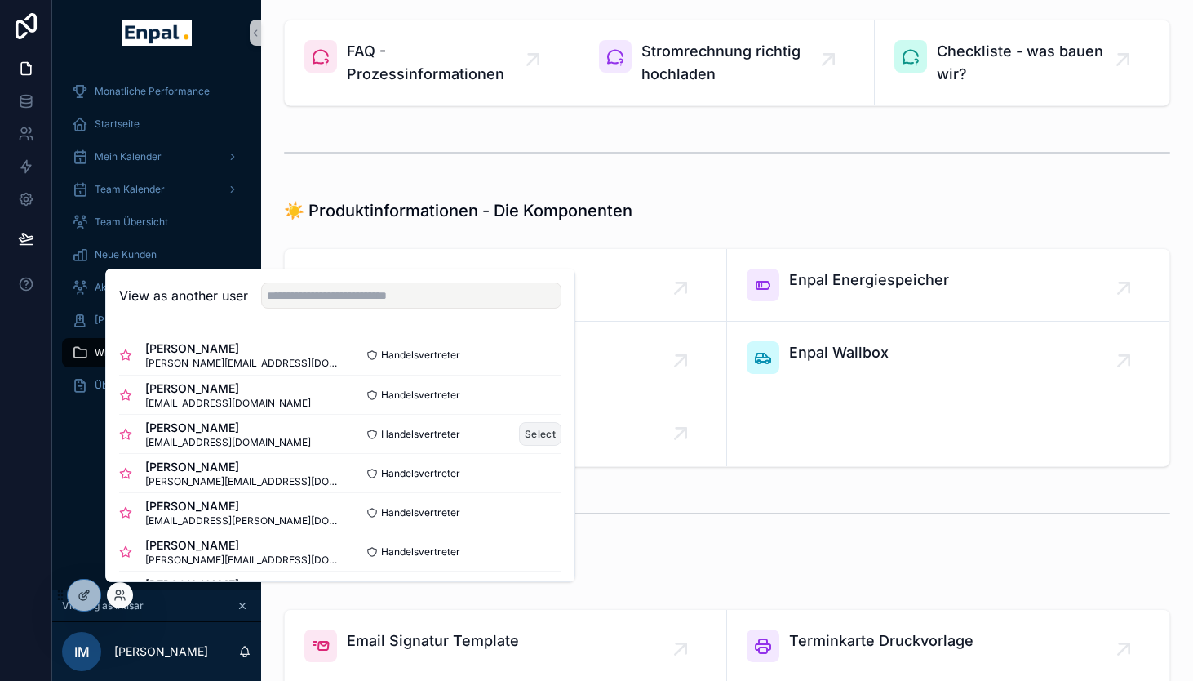
click at [527, 431] on button "Select" at bounding box center [540, 434] width 42 height 24
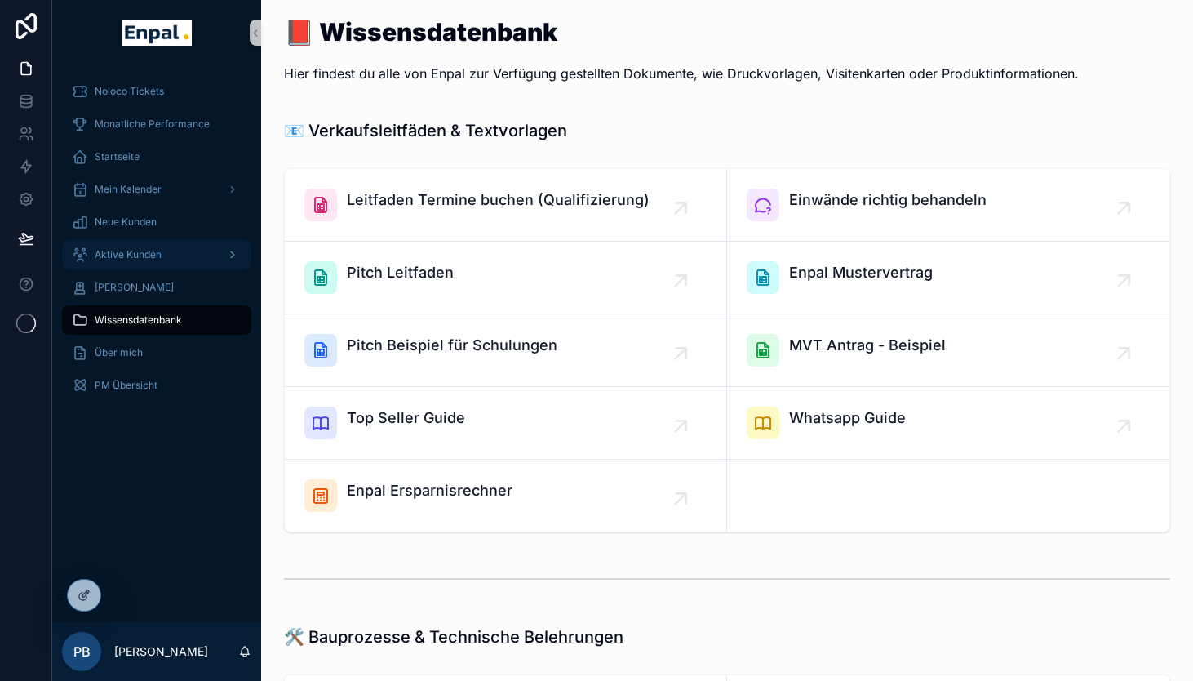
click at [172, 263] on div "Aktive Kunden" at bounding box center [157, 255] width 170 height 26
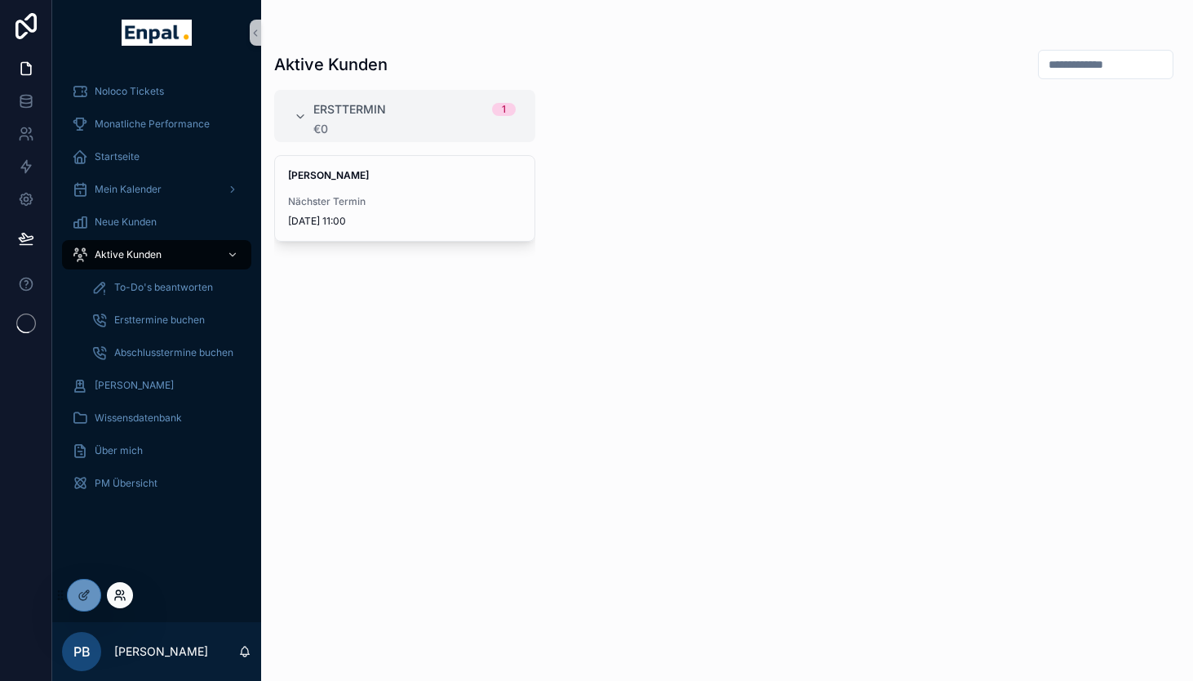
click at [126, 598] on icon at bounding box center [119, 595] width 13 height 13
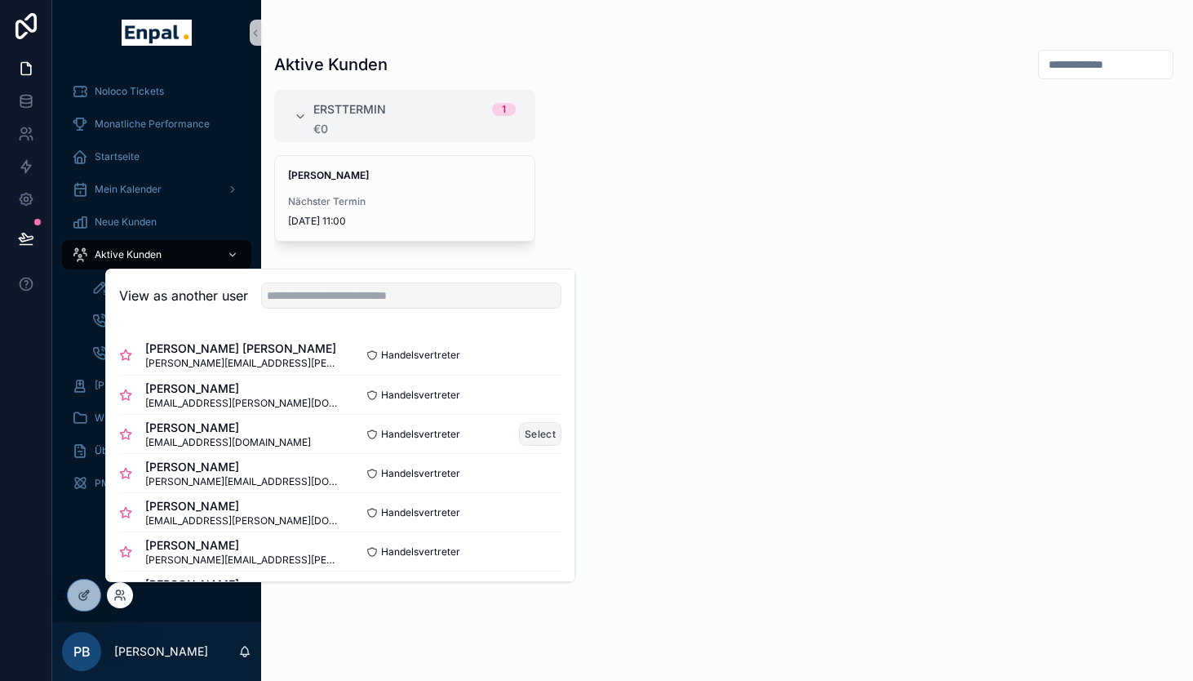
click at [542, 435] on button "Select" at bounding box center [540, 434] width 42 height 24
